Goal: Information Seeking & Learning: Understand process/instructions

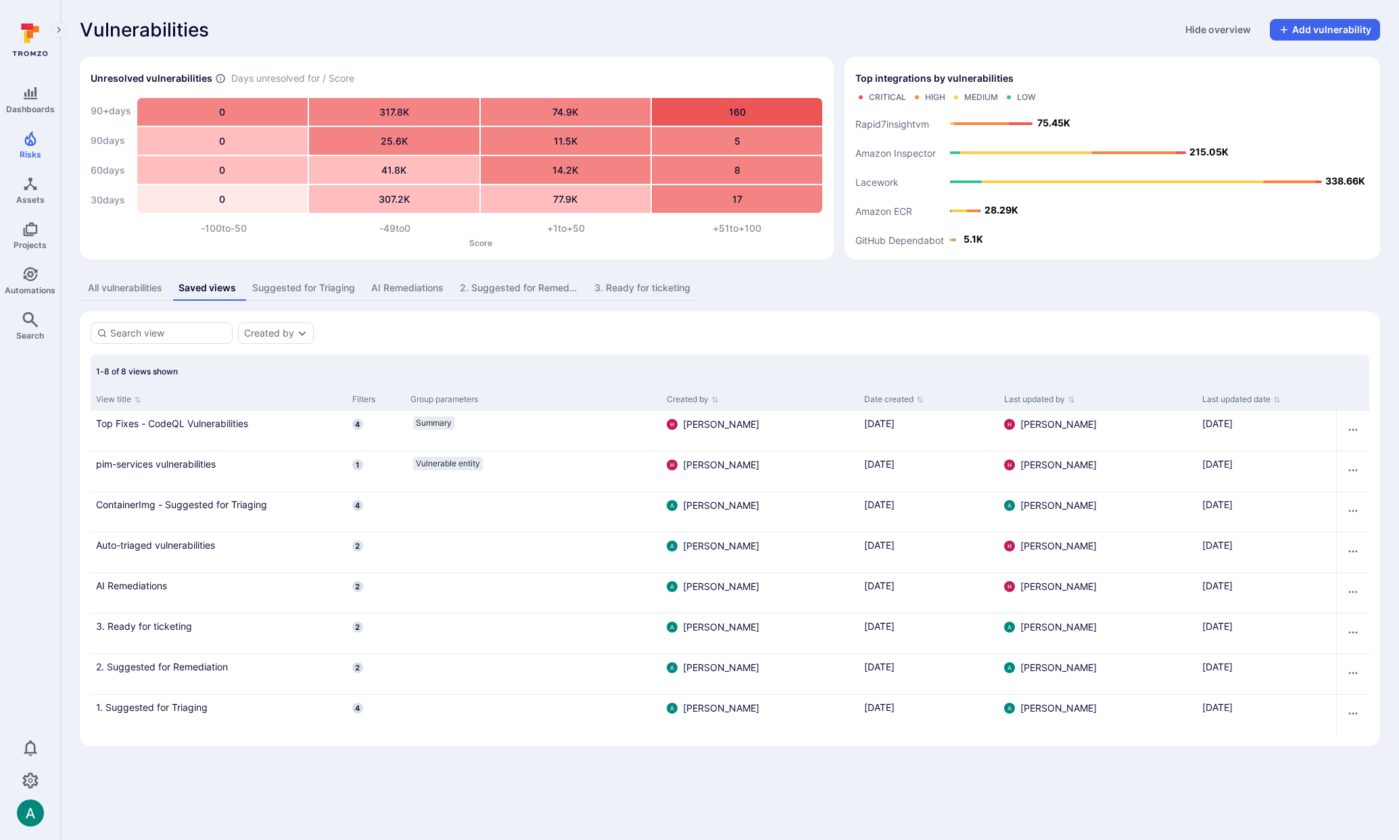
click at [400, 32] on div "Vulnerabilities Hide overview Add vulnerability" at bounding box center [730, 30] width 1300 height 22
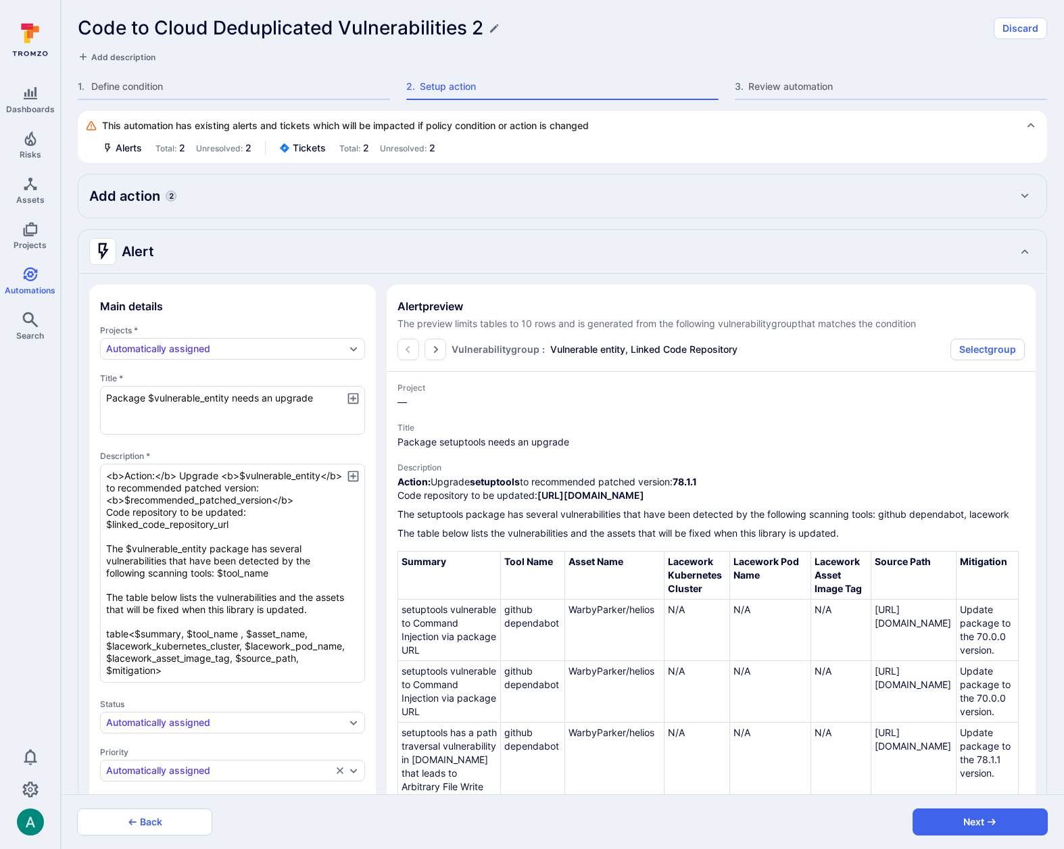
scroll to position [145, 0]
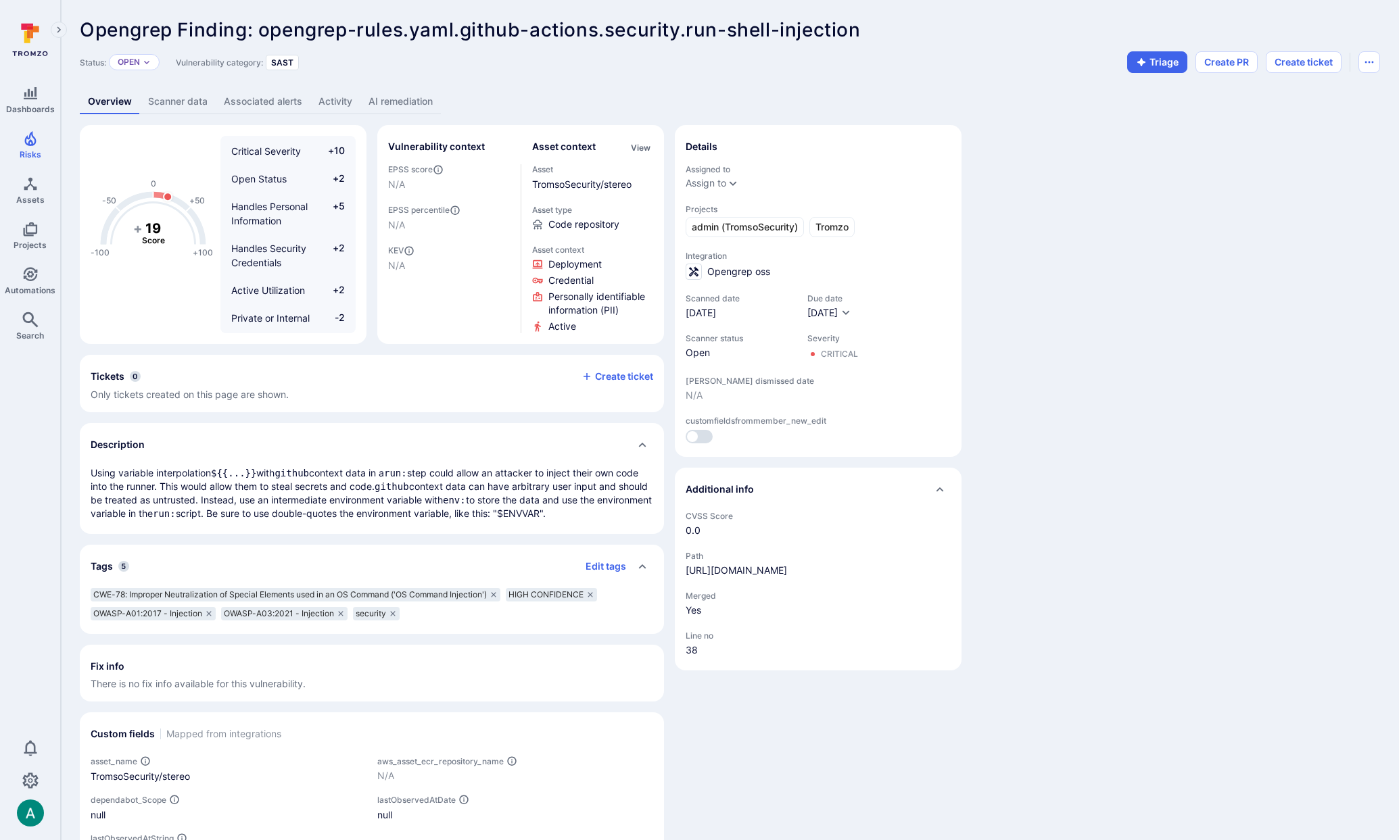
click at [419, 99] on link "AI remediation" at bounding box center [400, 101] width 80 height 25
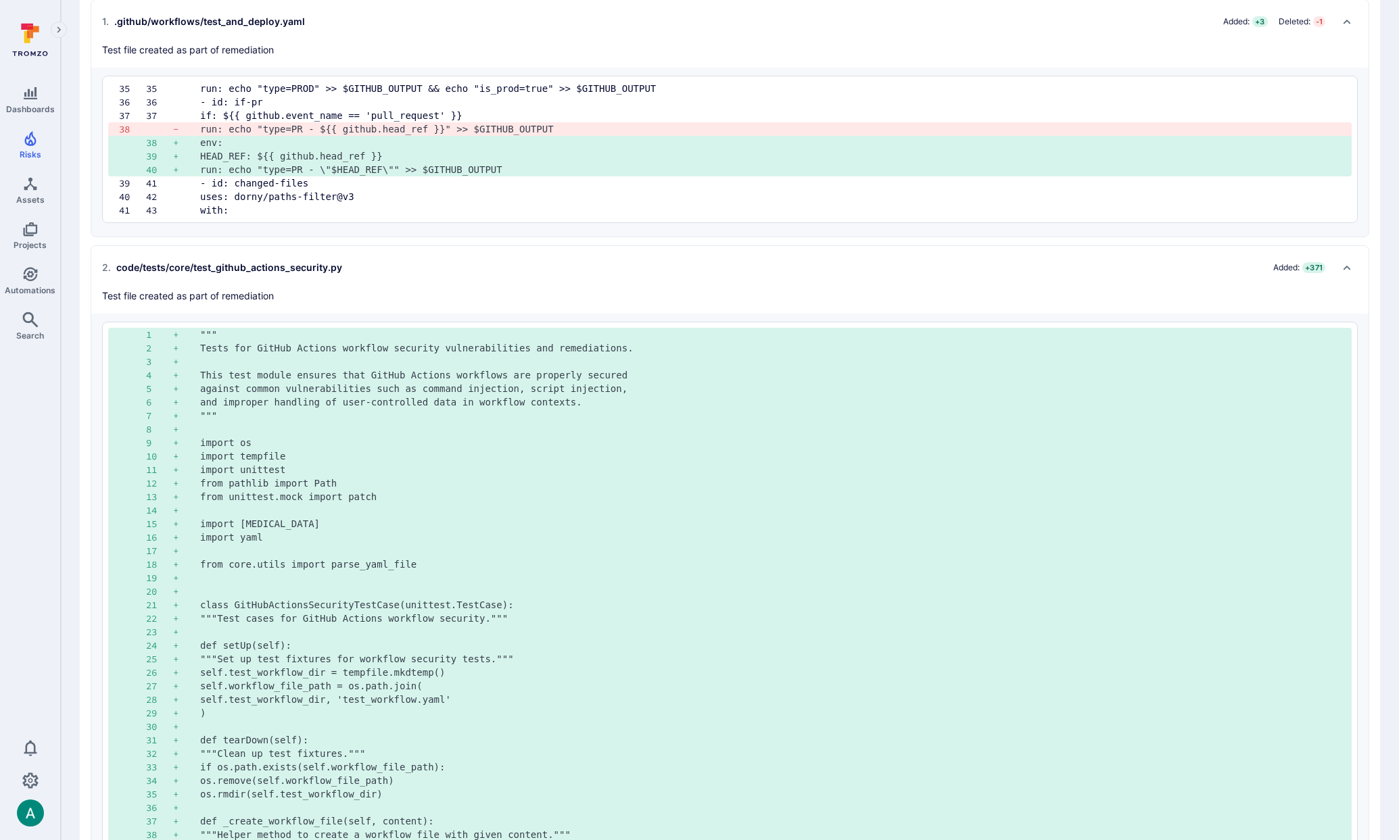
scroll to position [625, 0]
drag, startPoint x: 226, startPoint y: 480, endPoint x: 303, endPoint y: 526, distance: 89.8
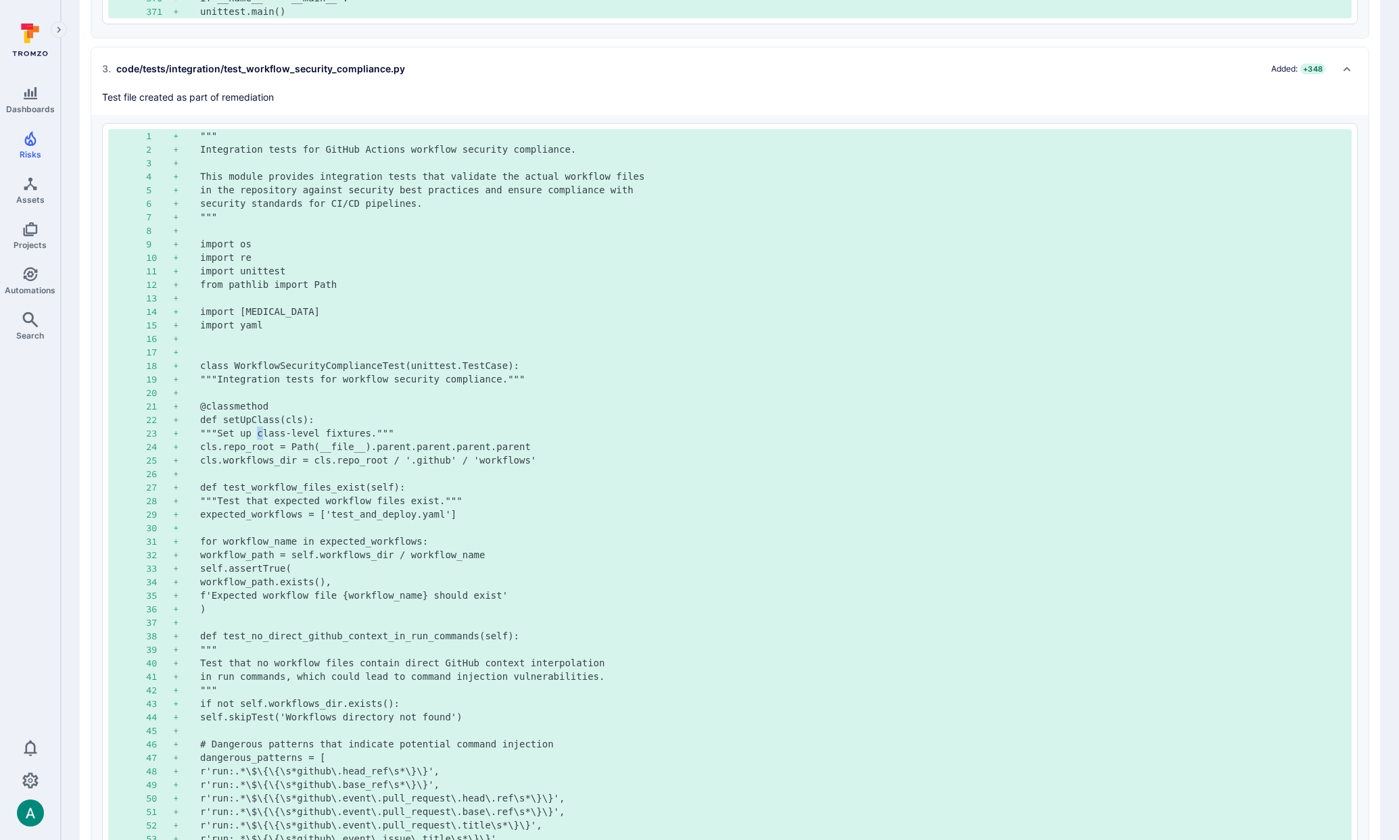
scroll to position [5952, 0]
drag, startPoint x: 256, startPoint y: 434, endPoint x: 573, endPoint y: 454, distance: 317.1
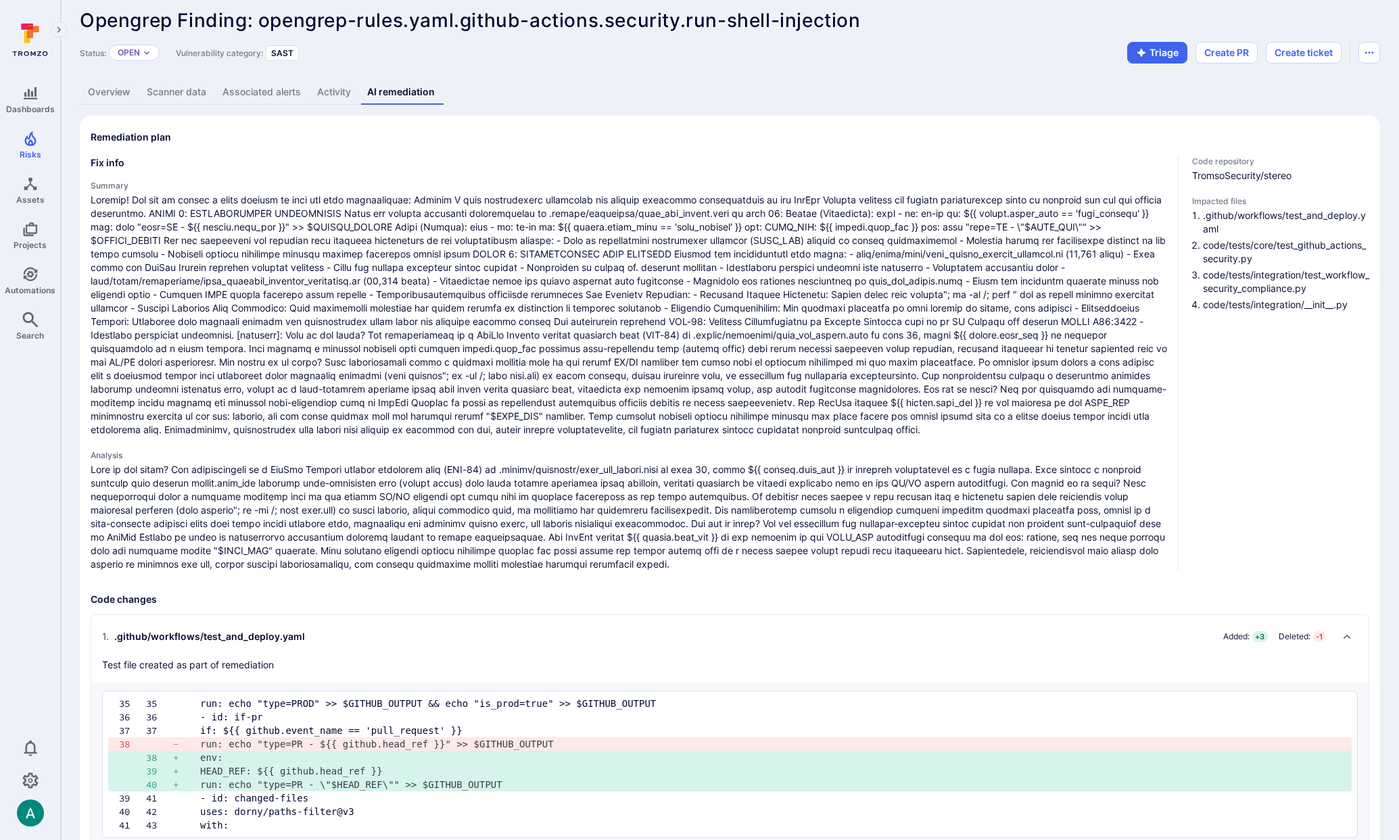
scroll to position [0, 0]
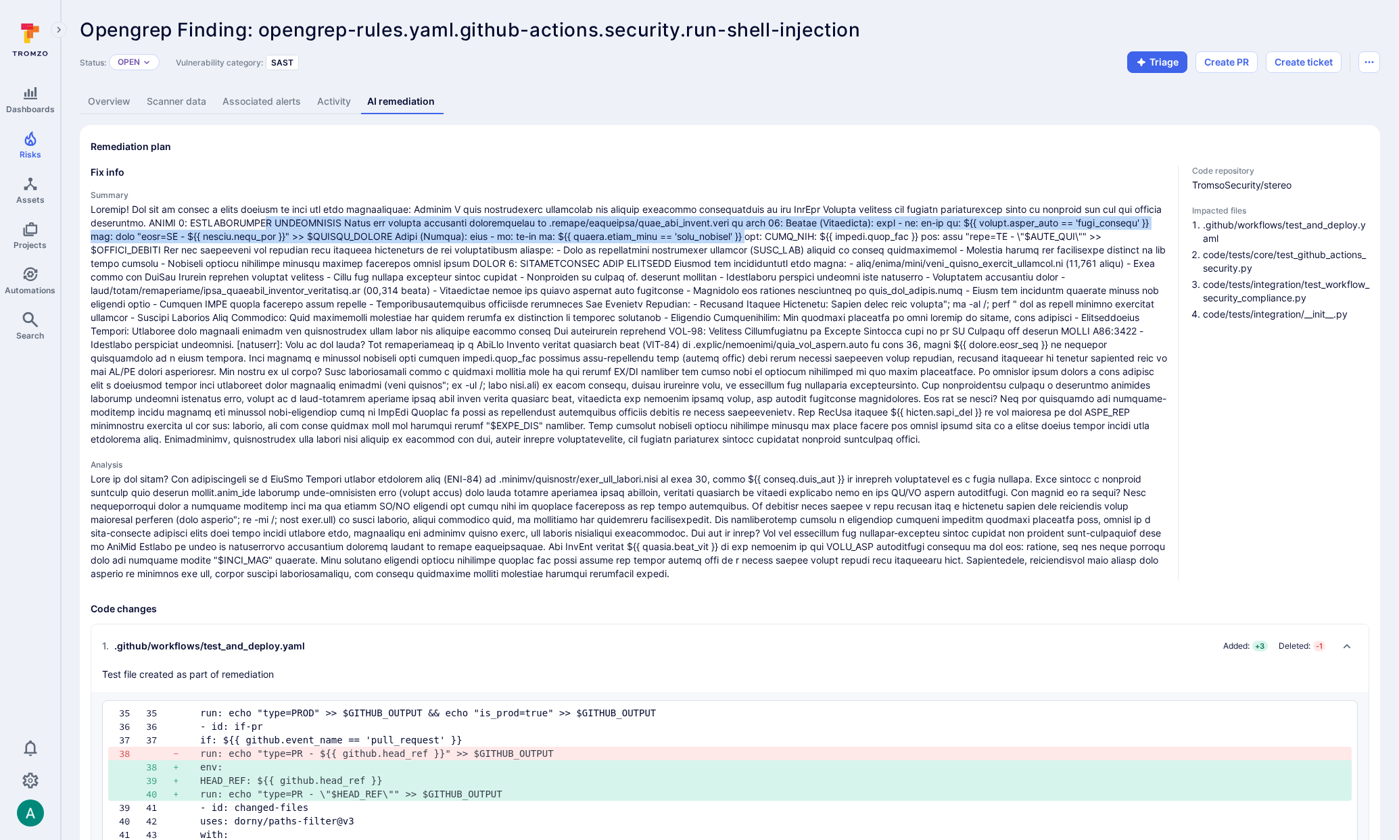
drag, startPoint x: 307, startPoint y: 219, endPoint x: 738, endPoint y: 233, distance: 430.9
click at [738, 233] on span at bounding box center [629, 324] width 1076 height 243
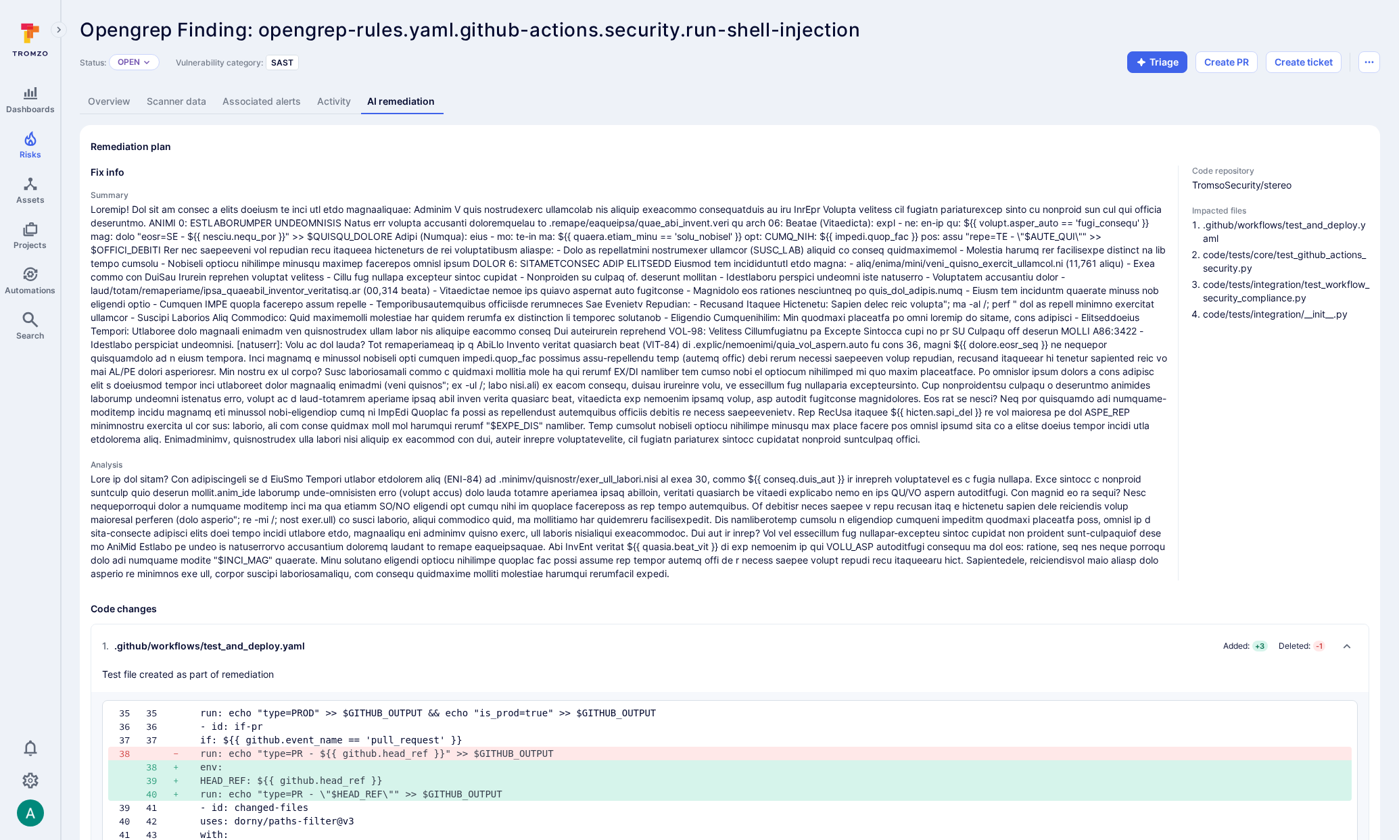
click at [727, 246] on span at bounding box center [629, 324] width 1076 height 243
click at [444, 324] on span at bounding box center [629, 324] width 1076 height 243
click at [348, 350] on span at bounding box center [629, 324] width 1076 height 243
click at [332, 276] on span at bounding box center [629, 324] width 1076 height 243
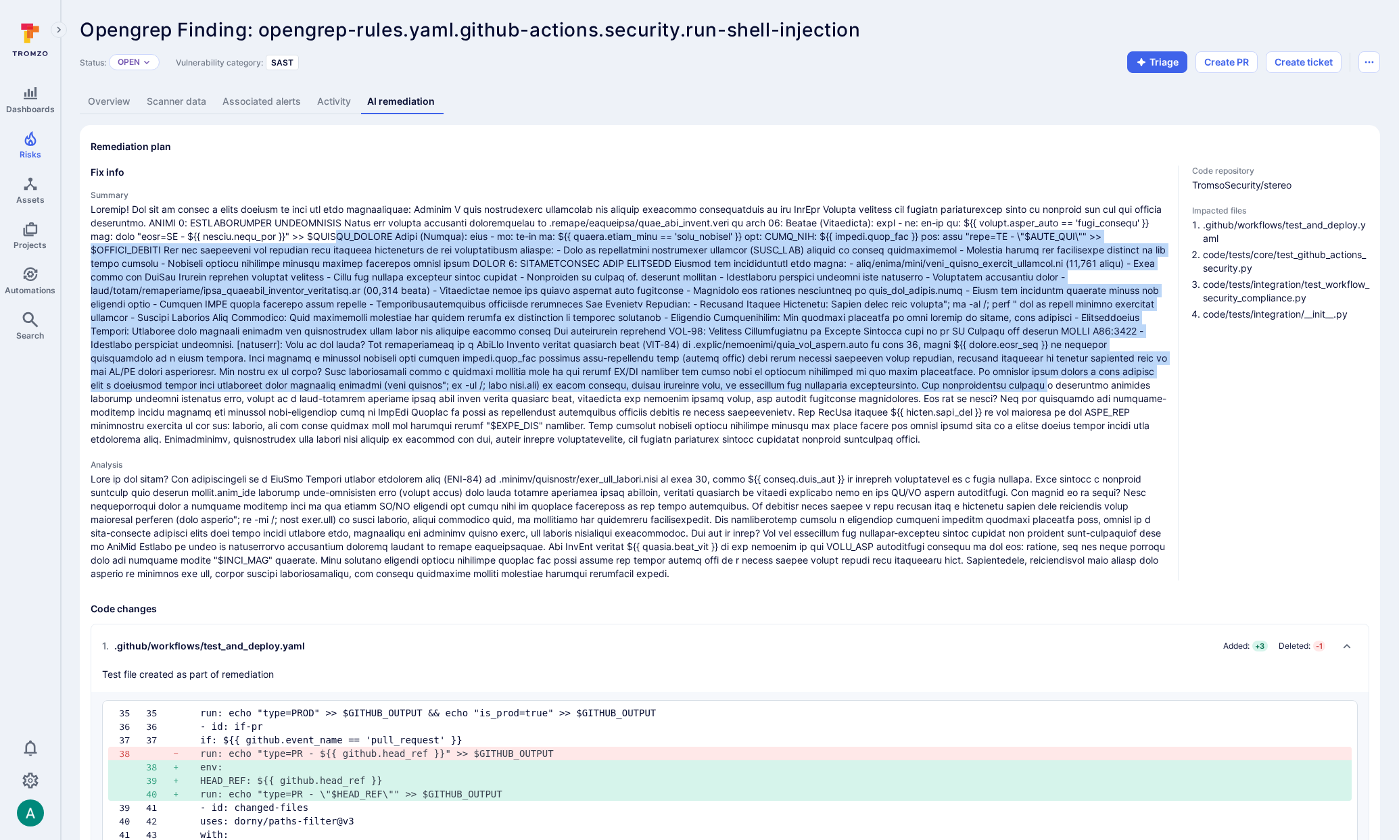
drag, startPoint x: 341, startPoint y: 232, endPoint x: 1009, endPoint y: 380, distance: 684.9
click at [1009, 380] on span at bounding box center [629, 324] width 1076 height 243
click at [443, 268] on span at bounding box center [629, 324] width 1076 height 243
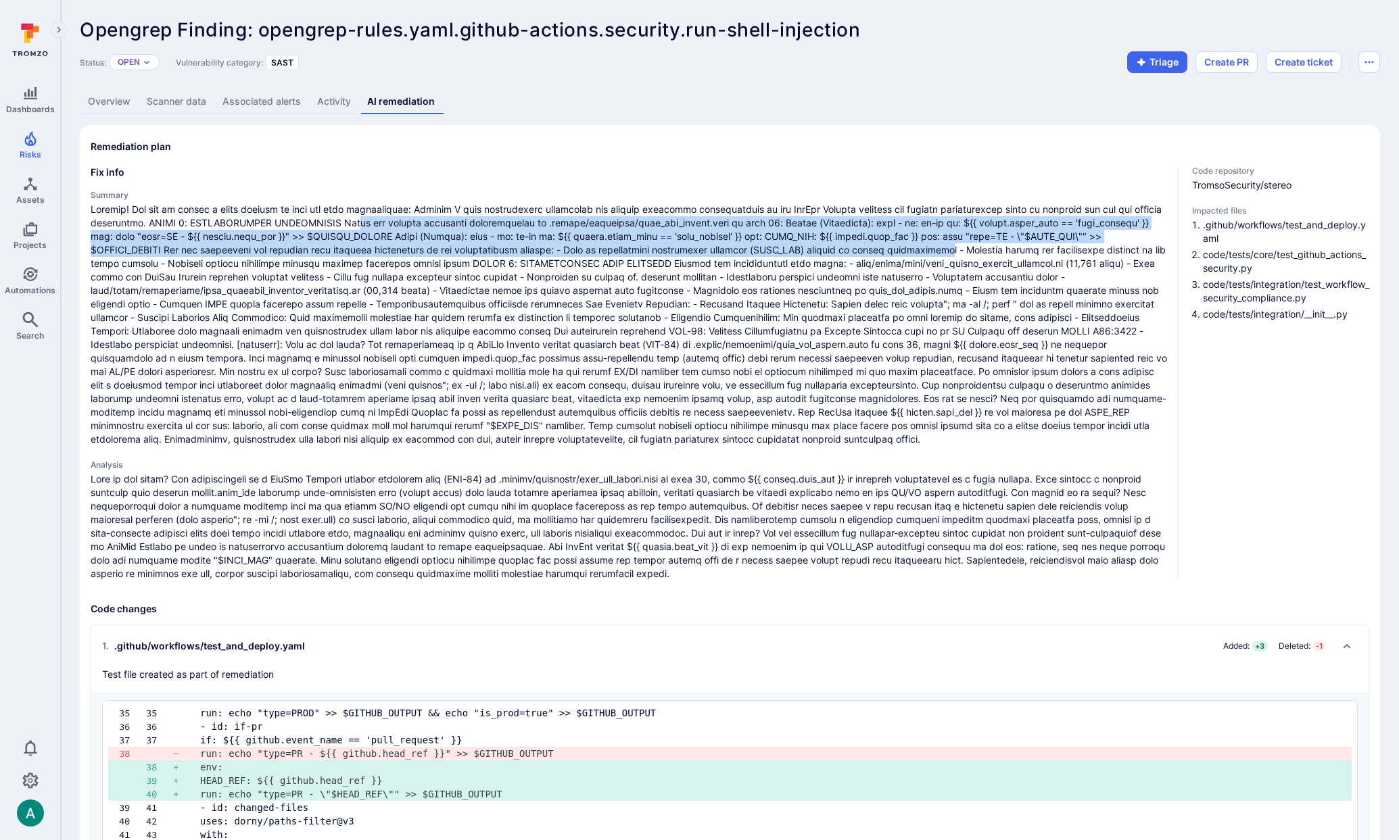
drag, startPoint x: 398, startPoint y: 220, endPoint x: 961, endPoint y: 255, distance: 563.7
click at [961, 255] on span at bounding box center [629, 324] width 1076 height 243
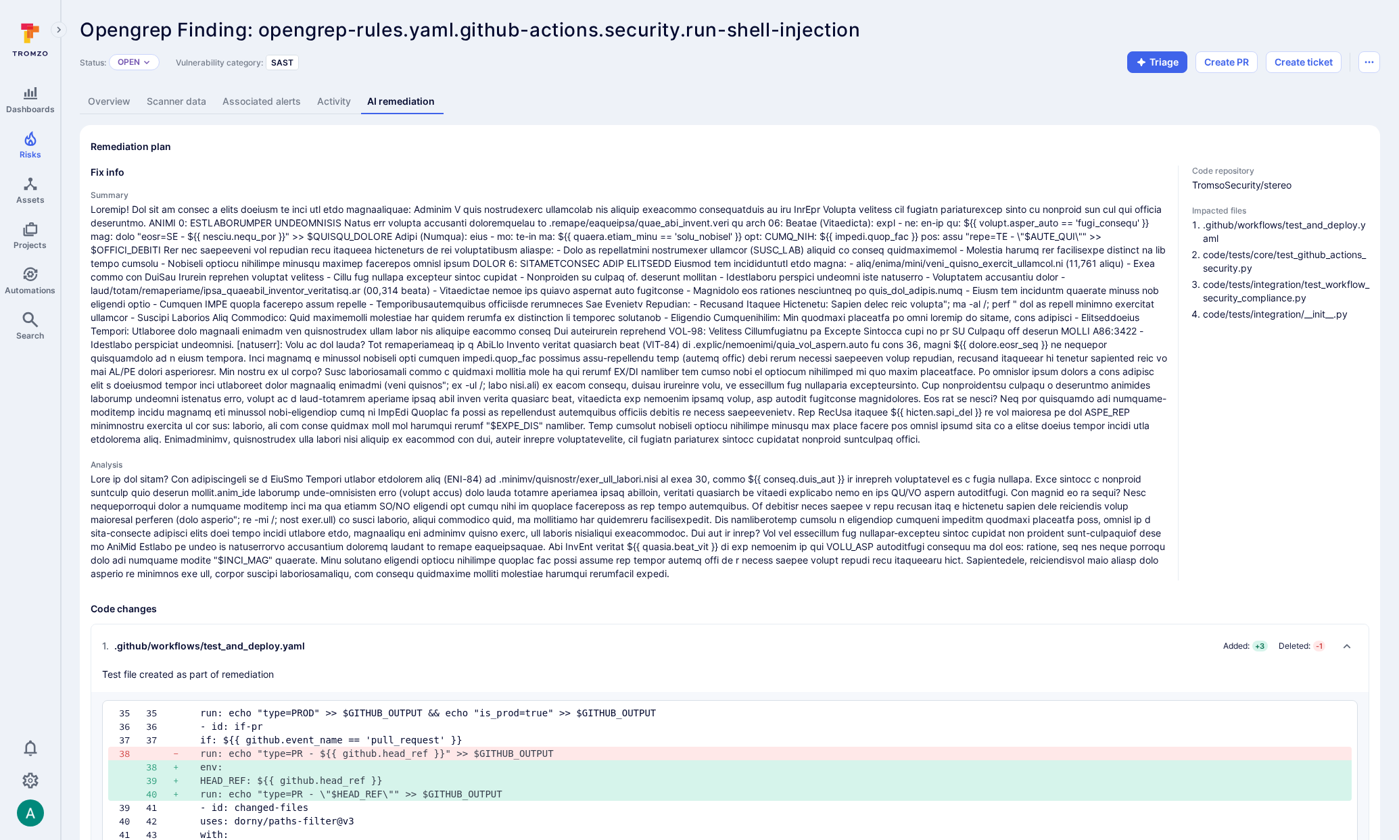
drag, startPoint x: 319, startPoint y: 478, endPoint x: 617, endPoint y: 480, distance: 297.5
click at [617, 480] on p at bounding box center [629, 527] width 1076 height 108
drag, startPoint x: 617, startPoint y: 480, endPoint x: 812, endPoint y: 481, distance: 195.4
click at [836, 484] on p at bounding box center [629, 527] width 1076 height 108
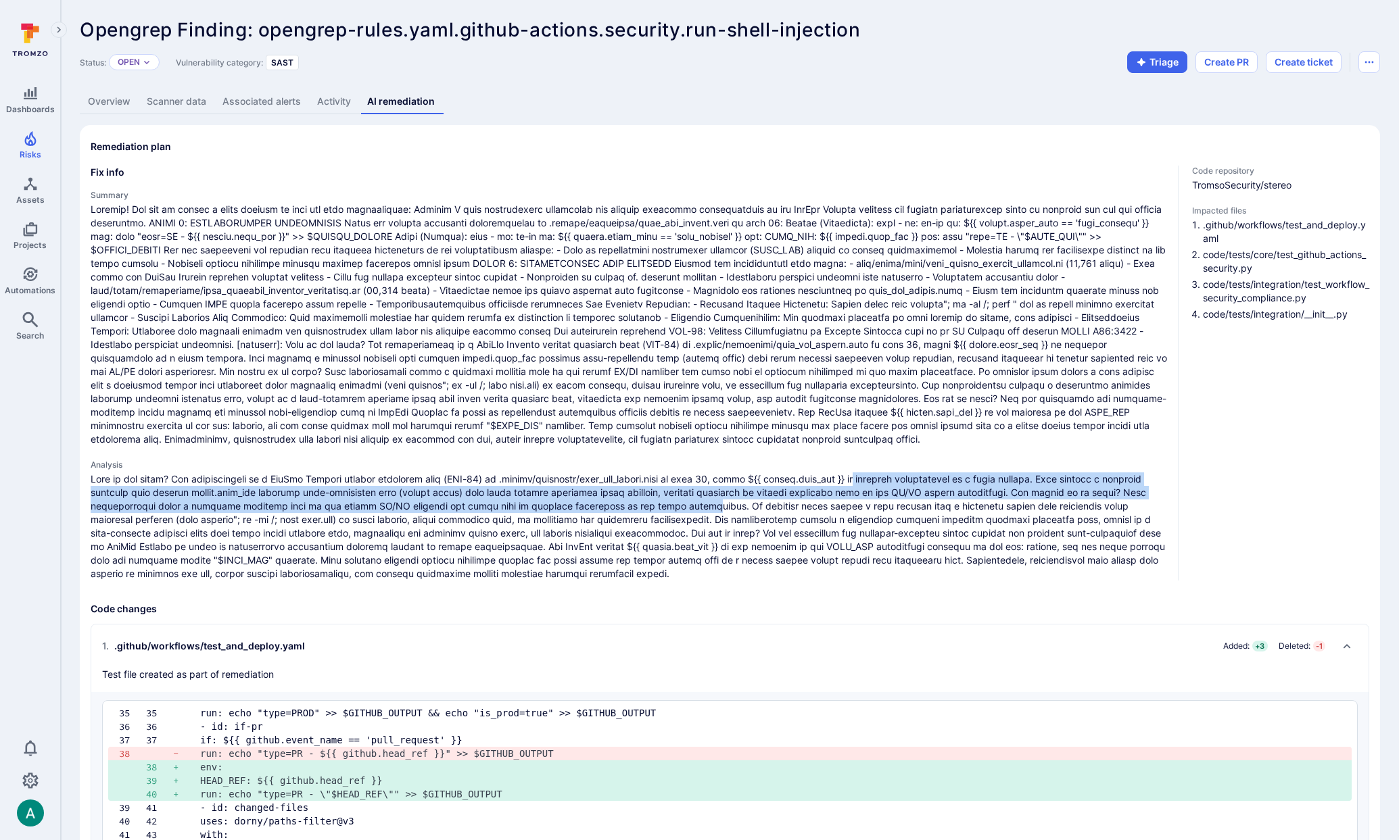
drag, startPoint x: 869, startPoint y: 477, endPoint x: 663, endPoint y: 509, distance: 208.7
click at [665, 510] on p at bounding box center [629, 527] width 1076 height 108
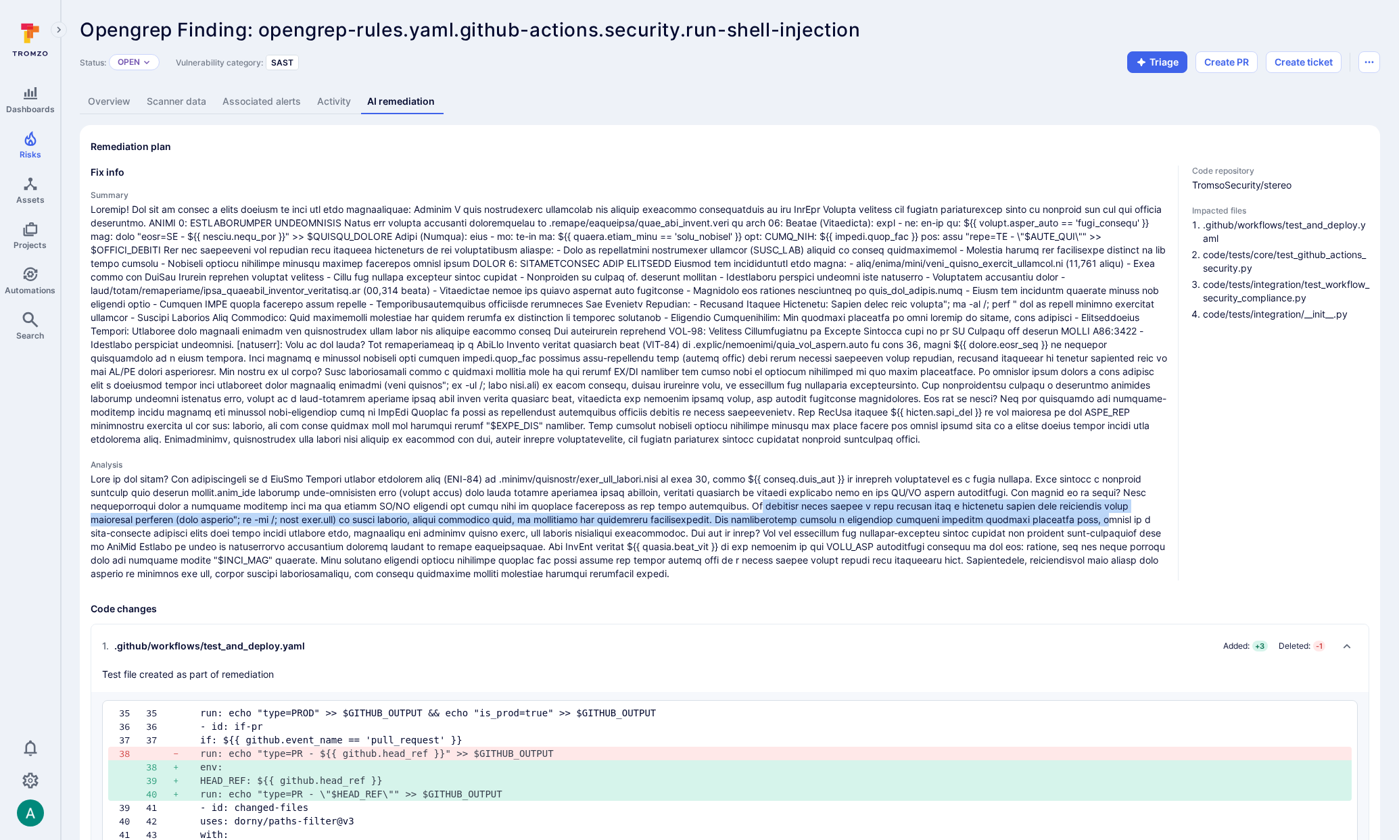
drag, startPoint x: 706, startPoint y: 508, endPoint x: 999, endPoint y: 518, distance: 292.9
click at [999, 518] on p at bounding box center [629, 527] width 1076 height 108
drag, startPoint x: 298, startPoint y: 519, endPoint x: 314, endPoint y: 519, distance: 15.6
click at [299, 519] on p at bounding box center [629, 527] width 1076 height 108
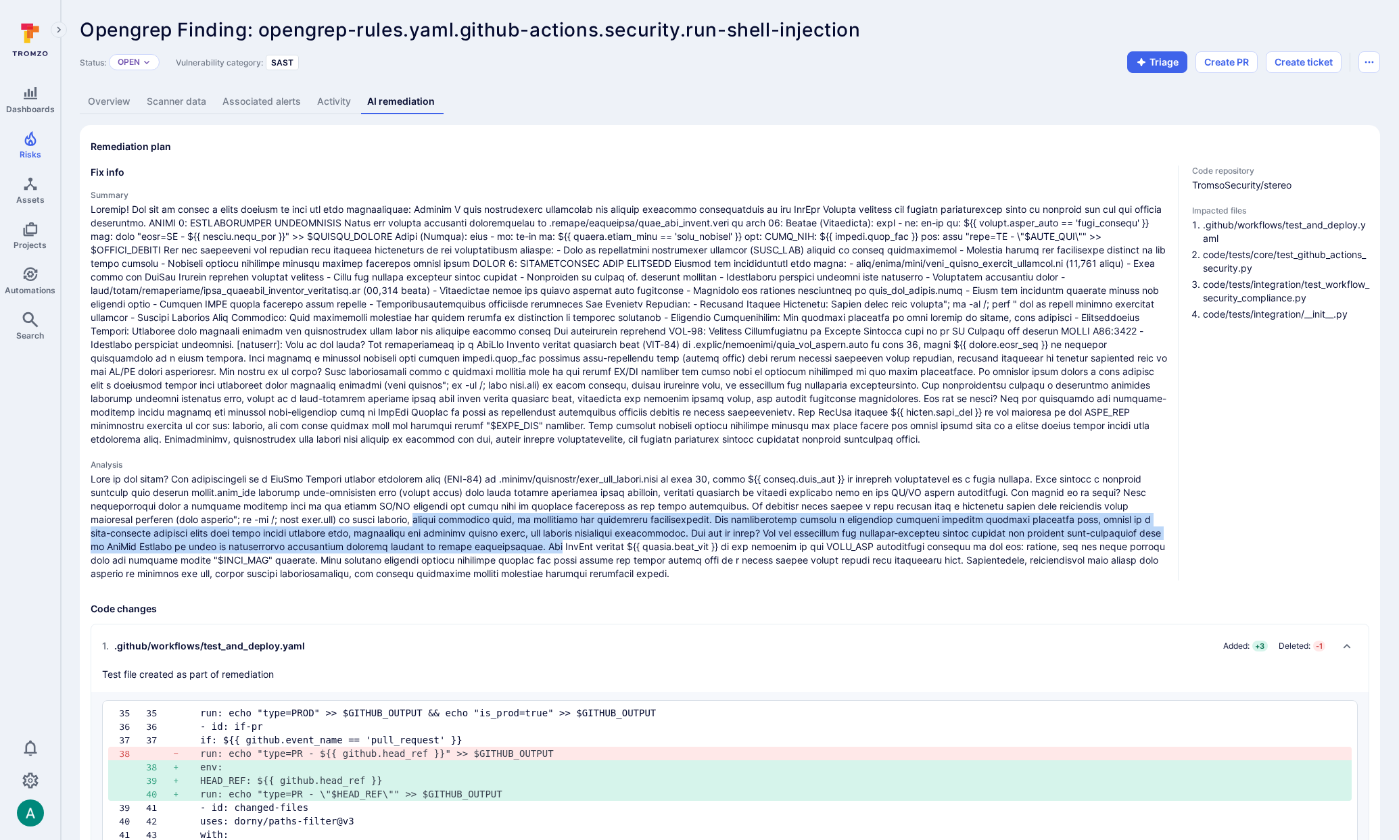
drag, startPoint x: 328, startPoint y: 519, endPoint x: 451, endPoint y: 544, distance: 125.6
click at [451, 544] on p at bounding box center [629, 527] width 1076 height 108
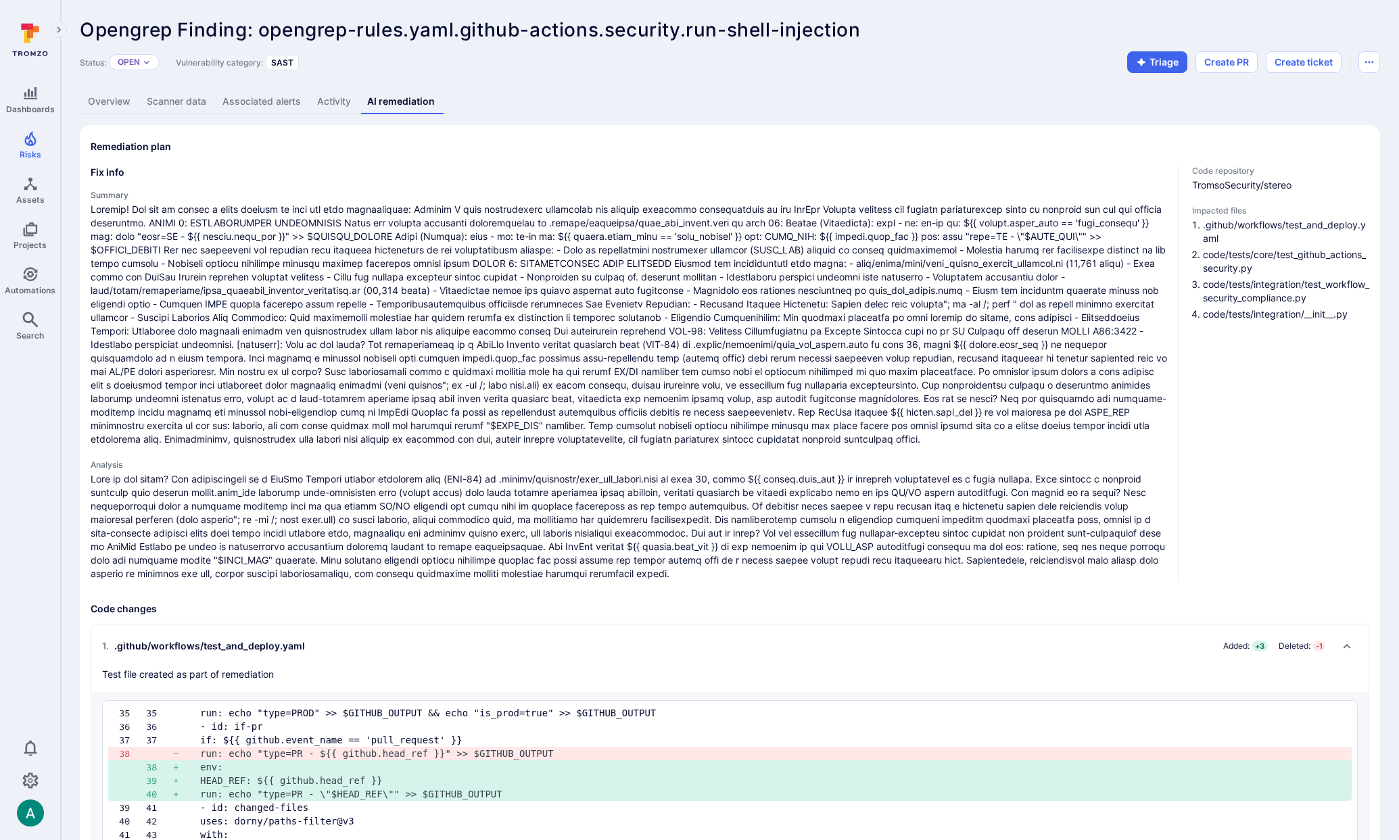
click at [459, 543] on p at bounding box center [629, 527] width 1076 height 108
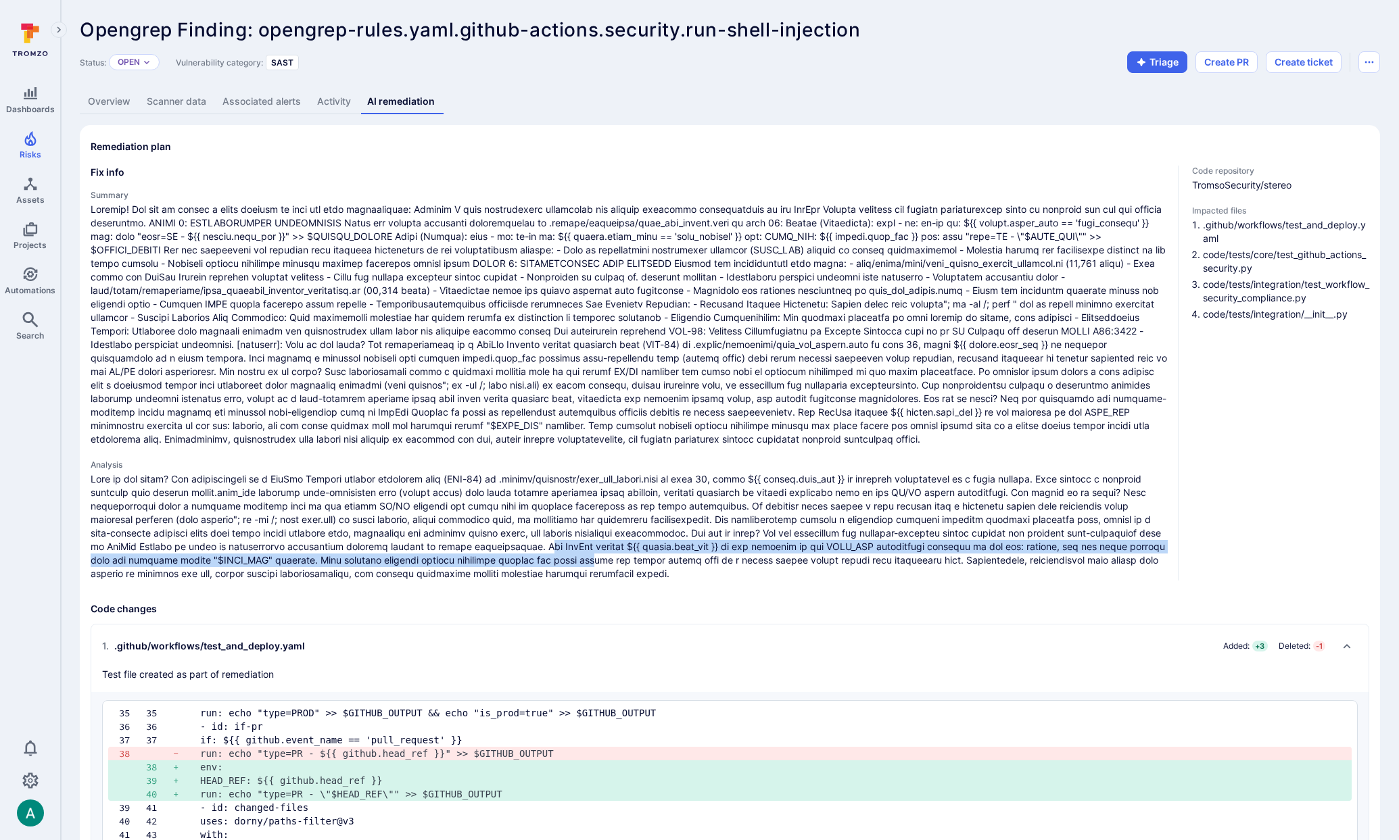
drag, startPoint x: 444, startPoint y: 544, endPoint x: 515, endPoint y: 557, distance: 72.1
click at [515, 557] on p at bounding box center [629, 527] width 1076 height 108
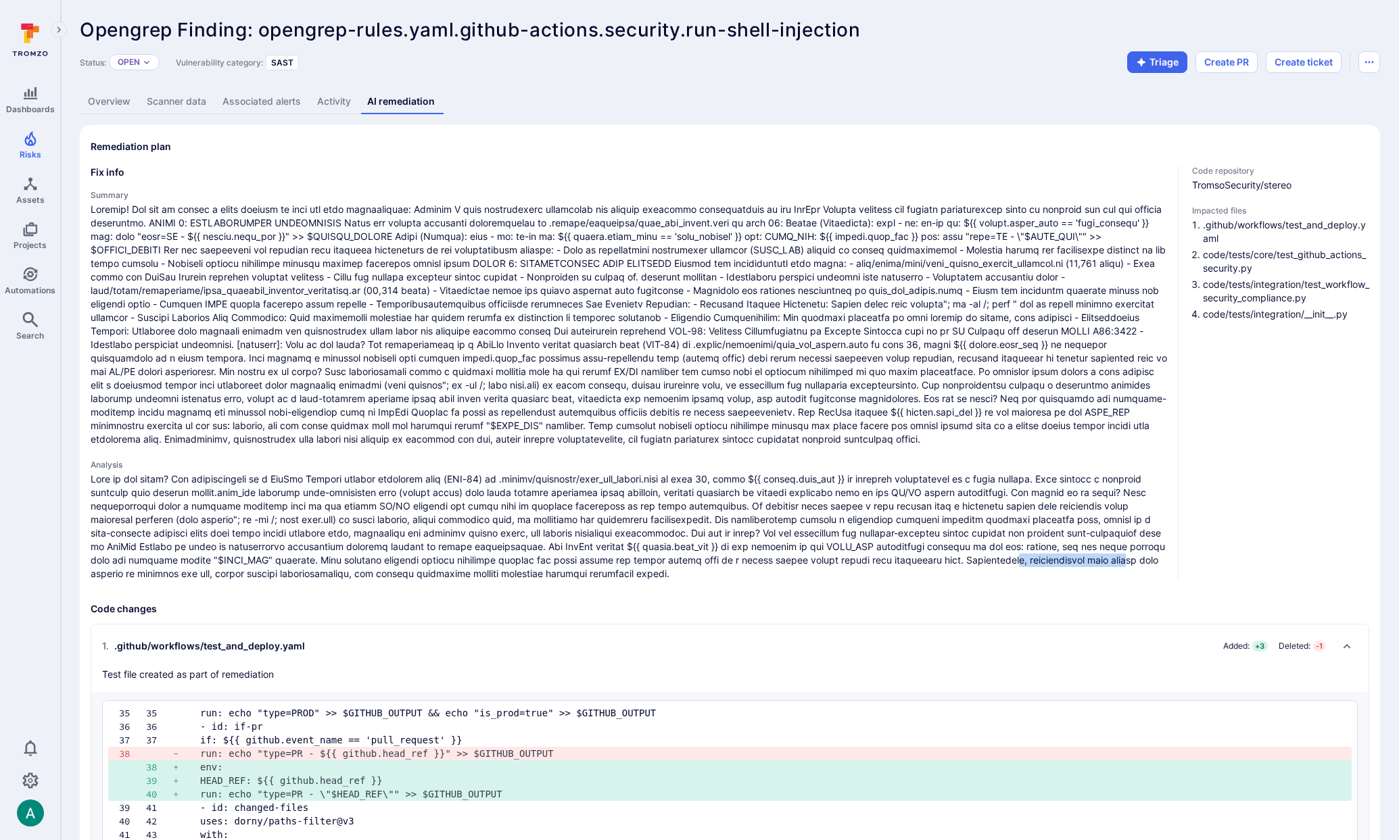
drag, startPoint x: 930, startPoint y: 559, endPoint x: 1049, endPoint y: 556, distance: 118.4
click at [1049, 556] on p at bounding box center [629, 527] width 1076 height 108
click at [446, 562] on p at bounding box center [629, 527] width 1076 height 108
drag, startPoint x: 89, startPoint y: 478, endPoint x: 172, endPoint y: 475, distance: 83.2
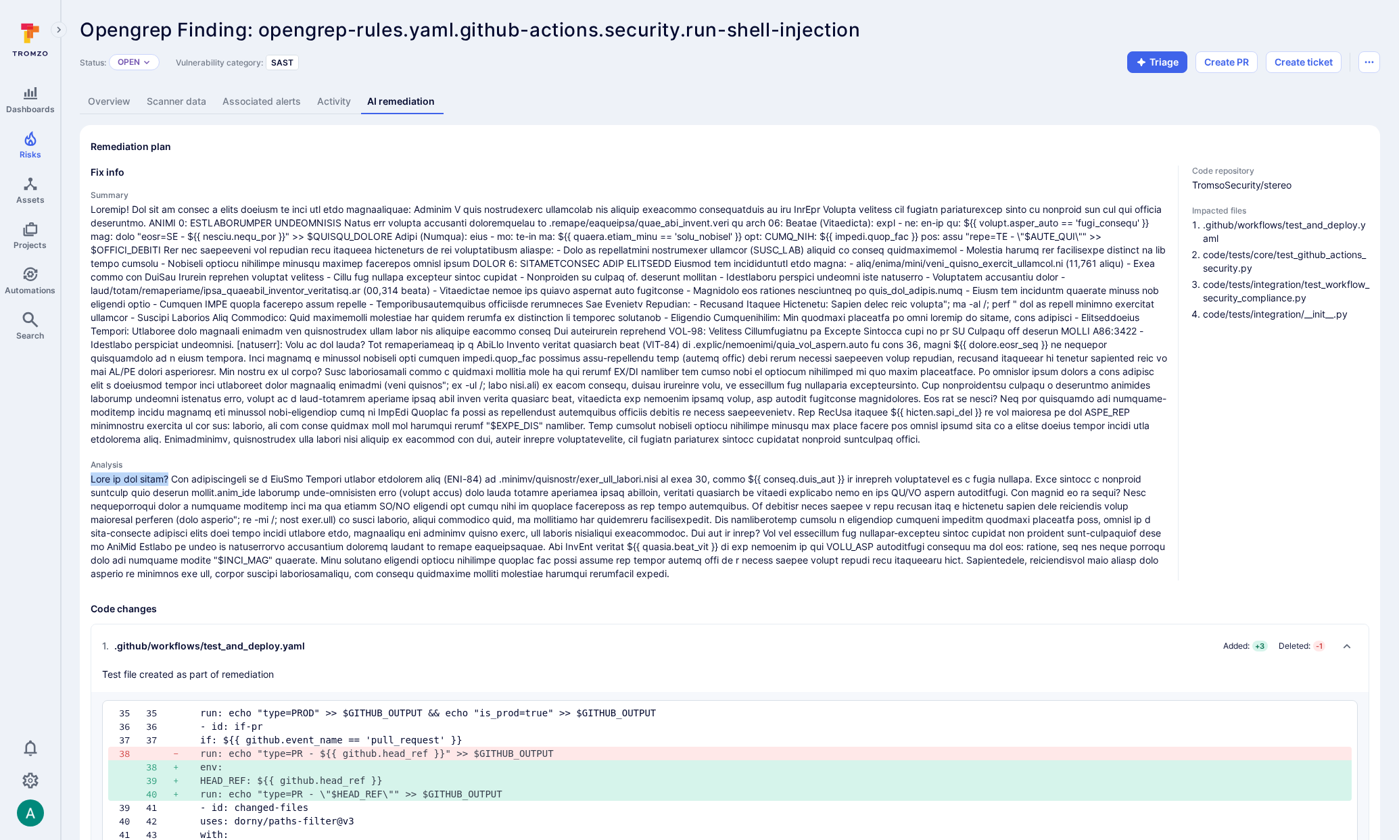
copy p "What is the issue?"
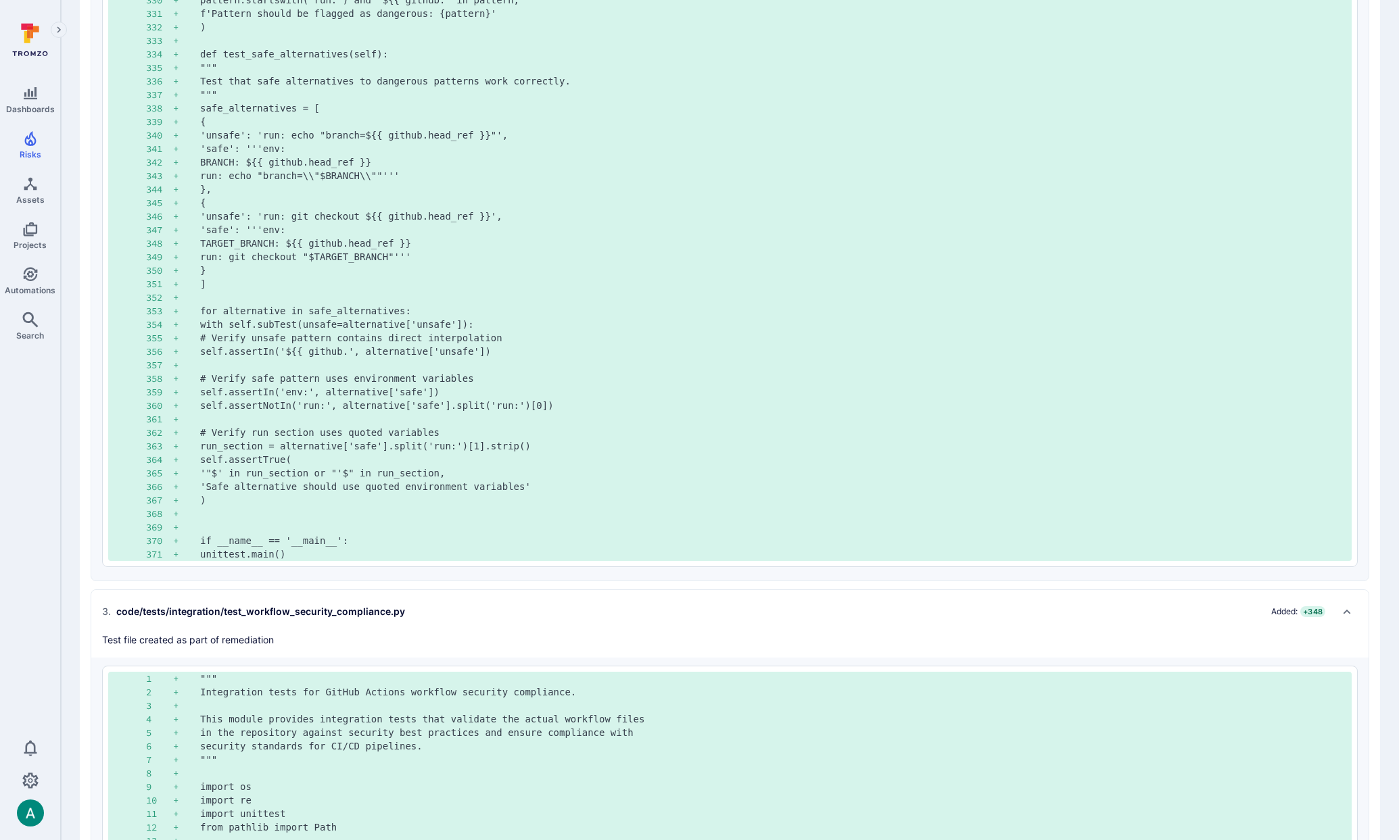
scroll to position [5415, 0]
